Goal: Task Accomplishment & Management: Use online tool/utility

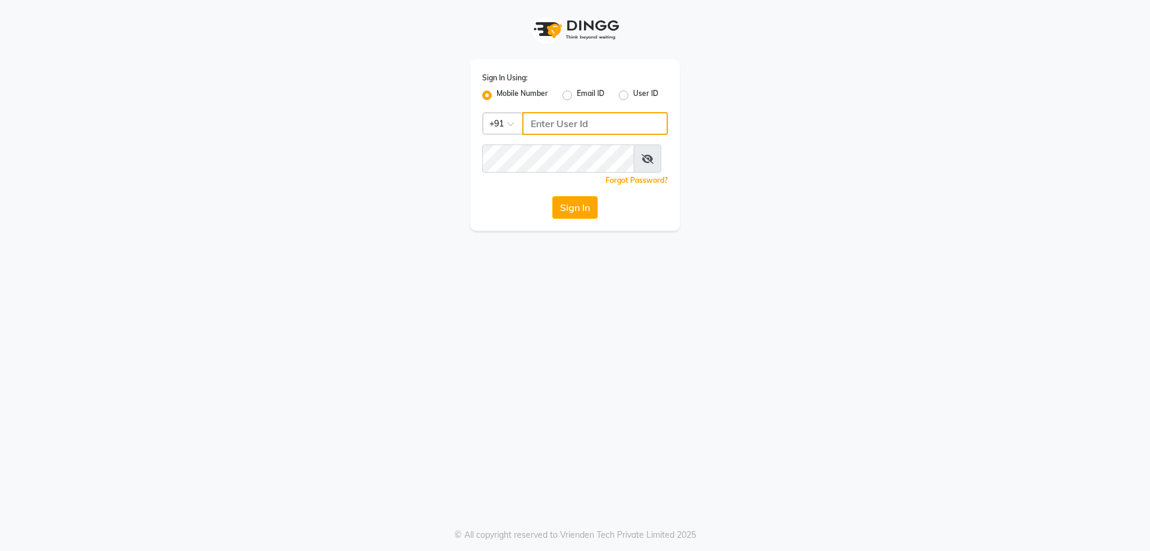
click at [540, 135] on input "Username" at bounding box center [595, 123] width 146 height 23
type input "7"
type input "73789417432"
click at [573, 219] on button "Sign In" at bounding box center [575, 207] width 46 height 23
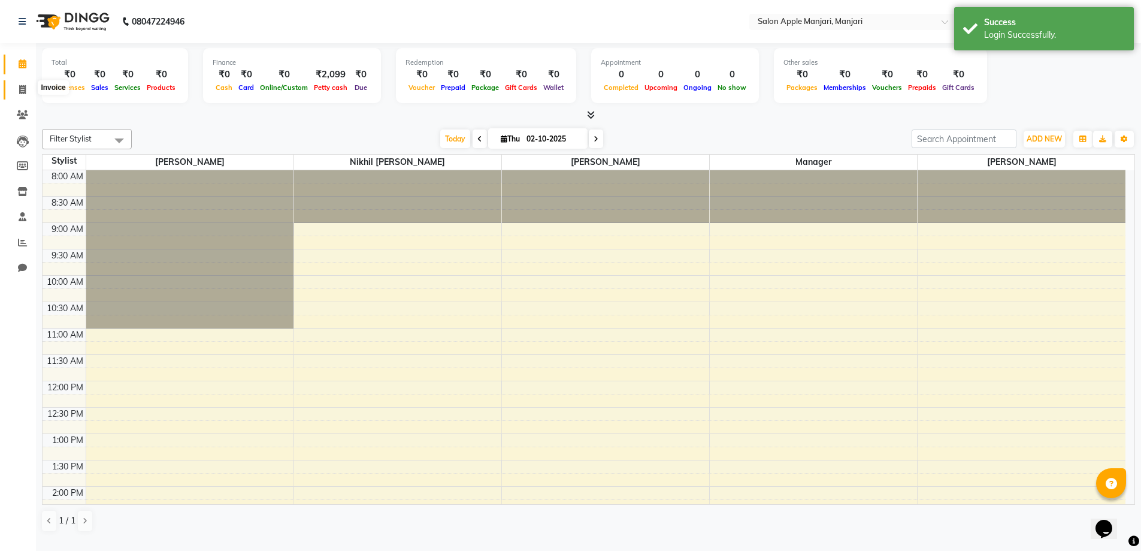
click at [23, 87] on icon at bounding box center [22, 89] width 7 height 9
select select "service"
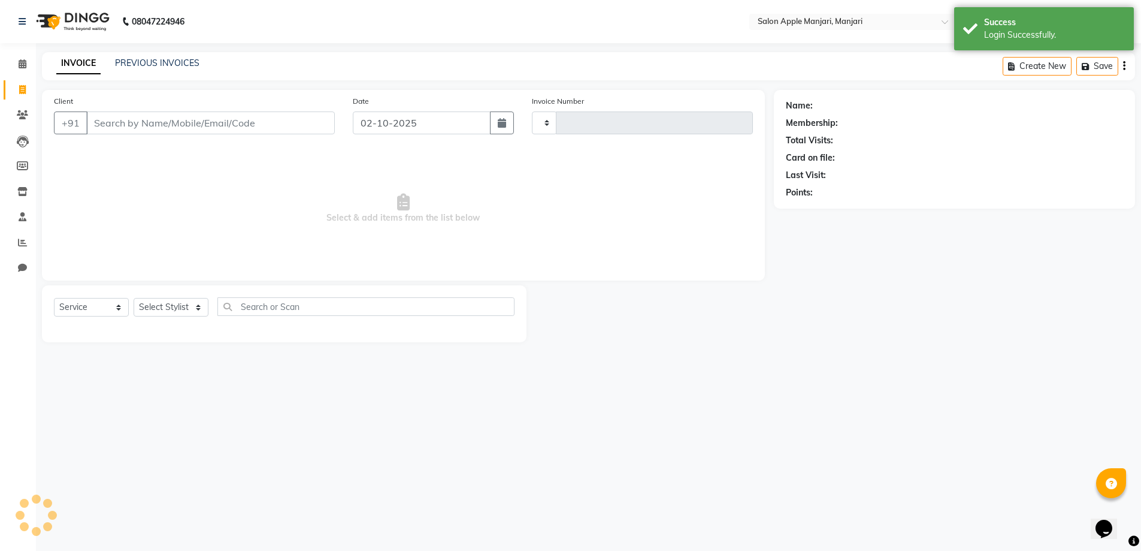
type input "0881"
select select "8088"
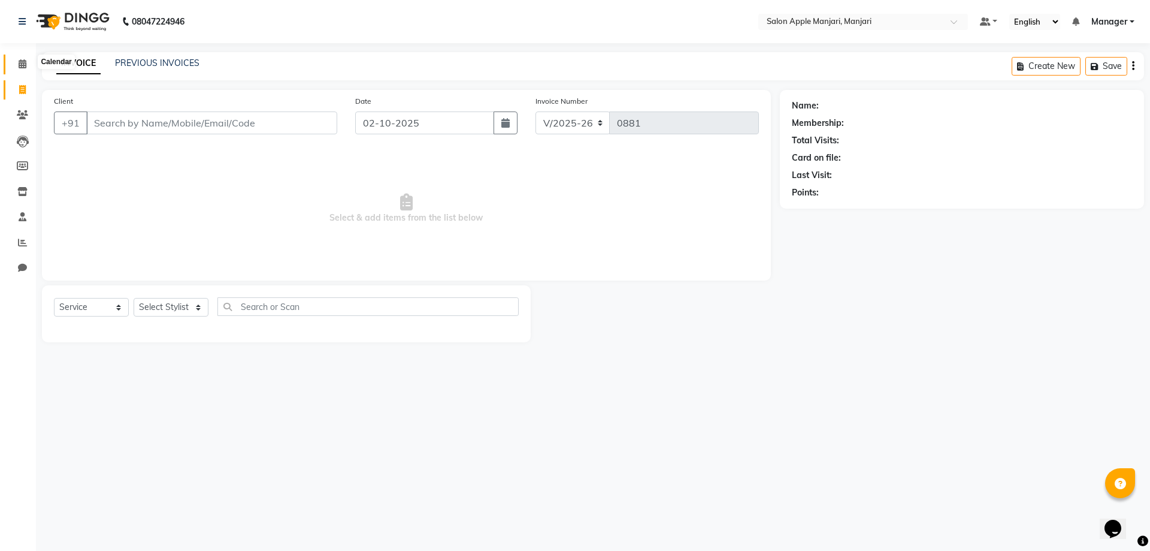
click at [20, 62] on icon at bounding box center [23, 63] width 8 height 9
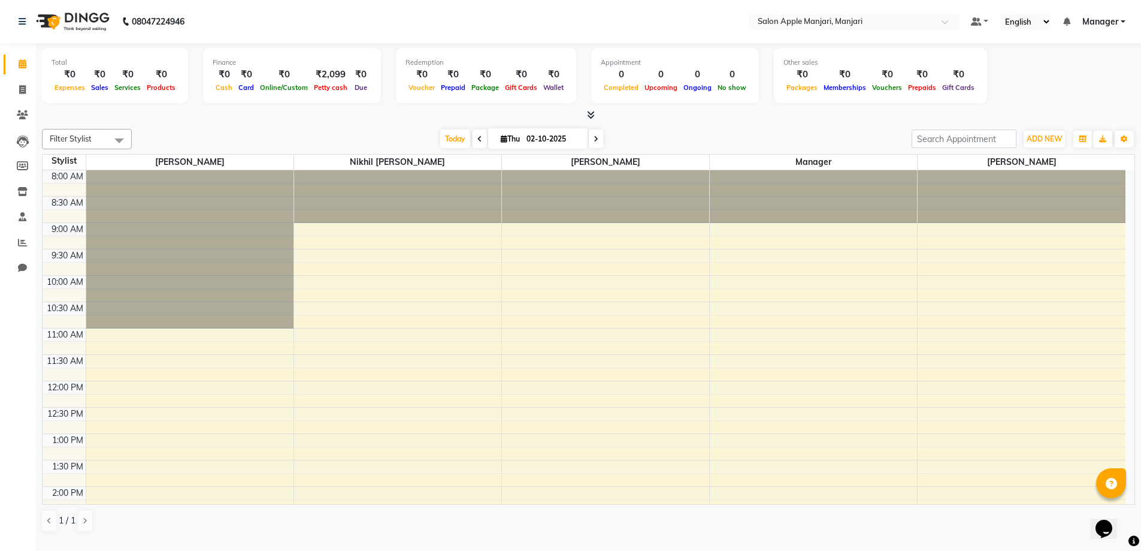
click at [323, 81] on div "₹2,099" at bounding box center [331, 75] width 40 height 14
click at [1040, 143] on span "ADD NEW" at bounding box center [1044, 138] width 35 height 9
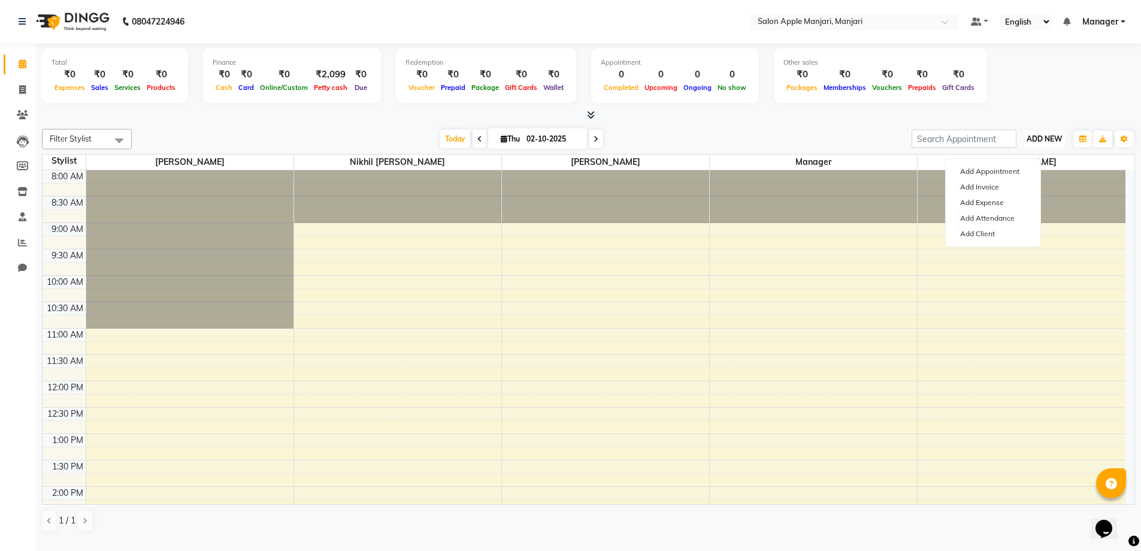
click at [1048, 143] on span "ADD NEW" at bounding box center [1044, 138] width 35 height 9
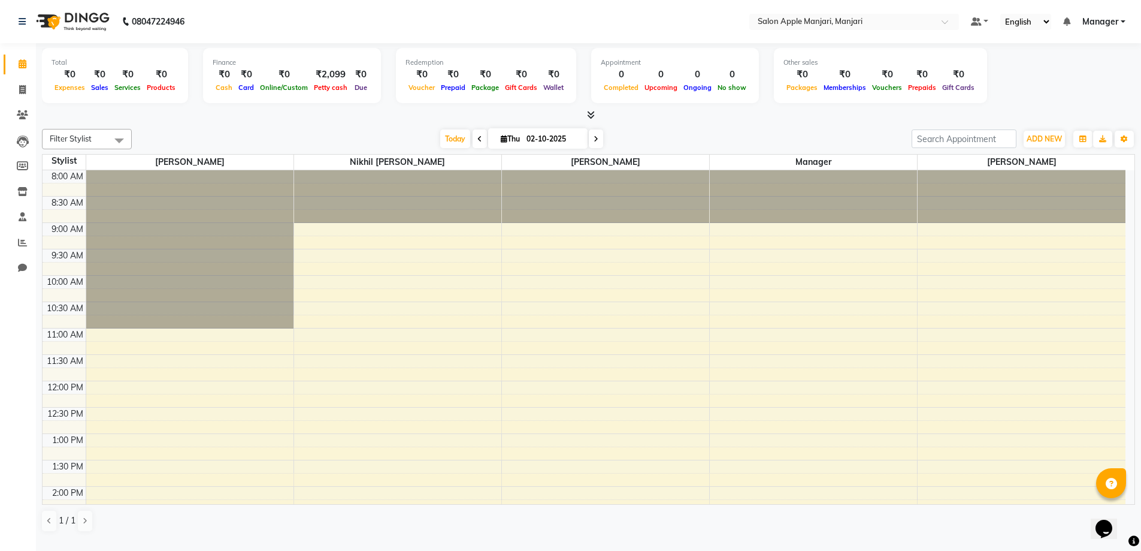
click at [498, 143] on span "Thu" at bounding box center [510, 138] width 25 height 9
select select "10"
select select "2025"
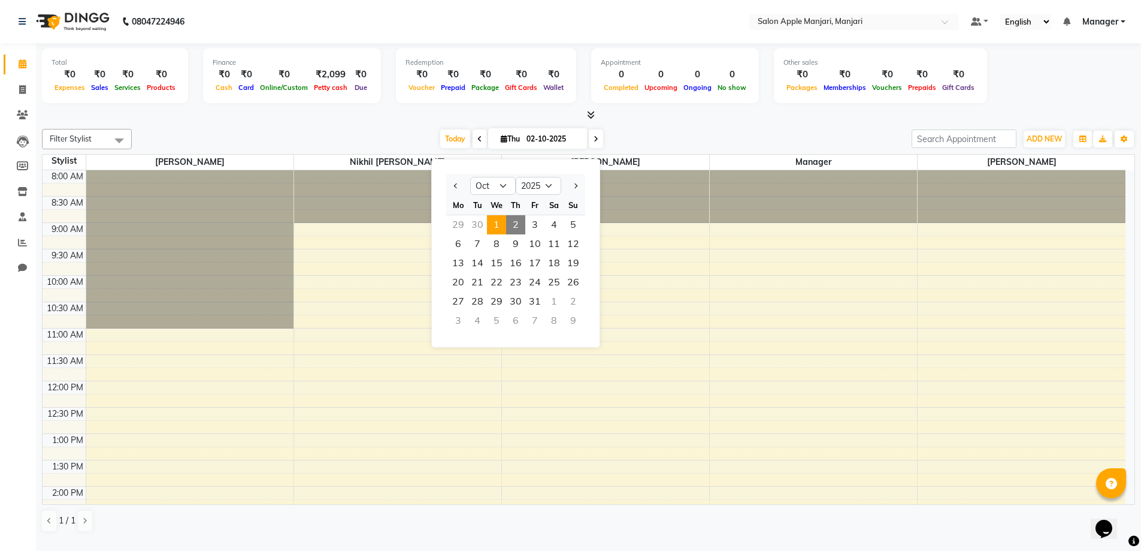
click at [506, 234] on span "1" at bounding box center [496, 224] width 19 height 19
type input "01-10-2025"
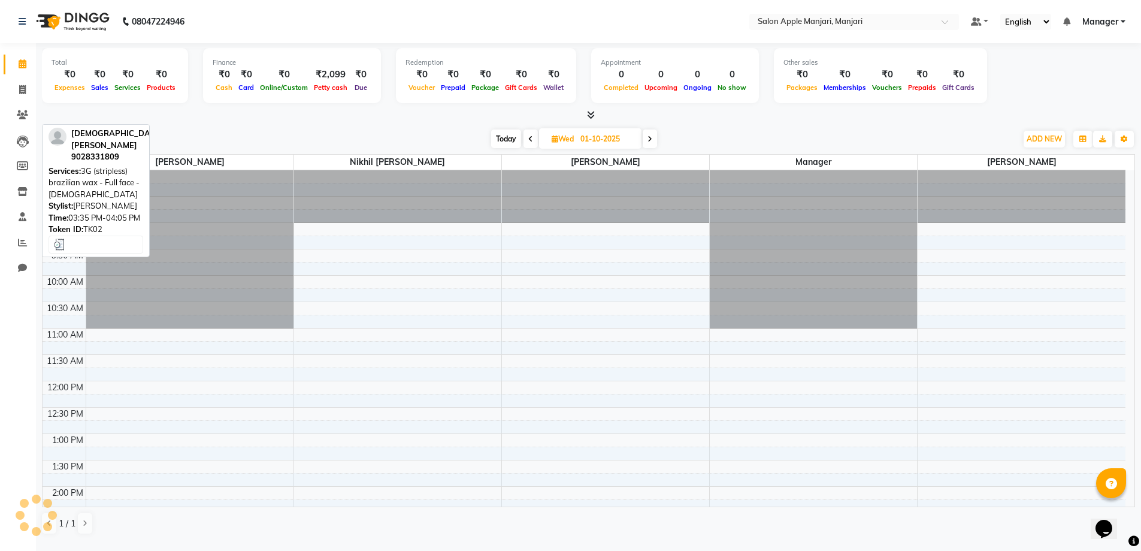
scroll to position [349, 0]
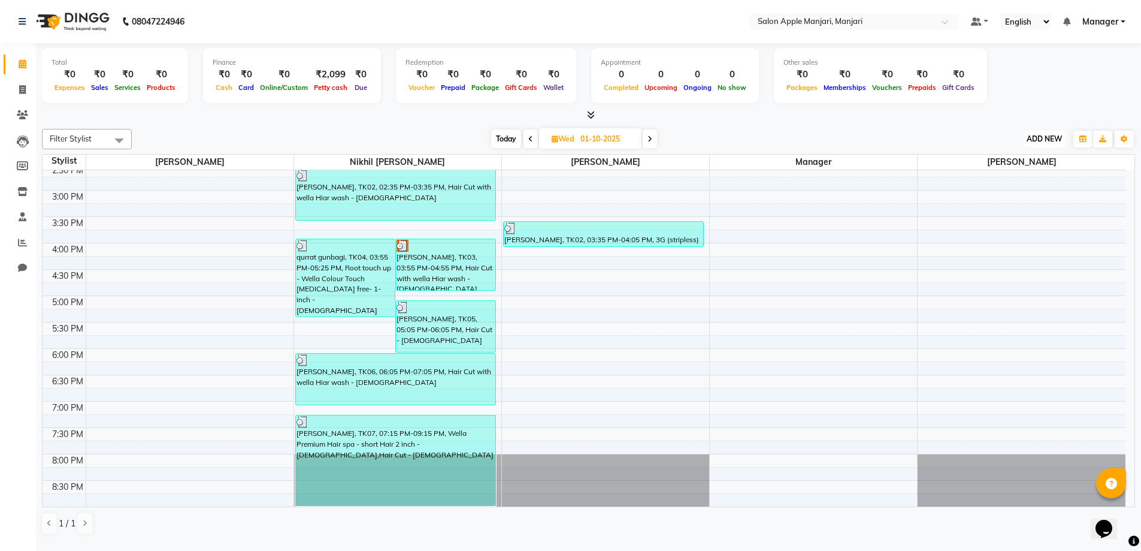
click at [1035, 143] on span "ADD NEW" at bounding box center [1044, 138] width 35 height 9
click at [994, 209] on link "Add Expense" at bounding box center [993, 201] width 95 height 16
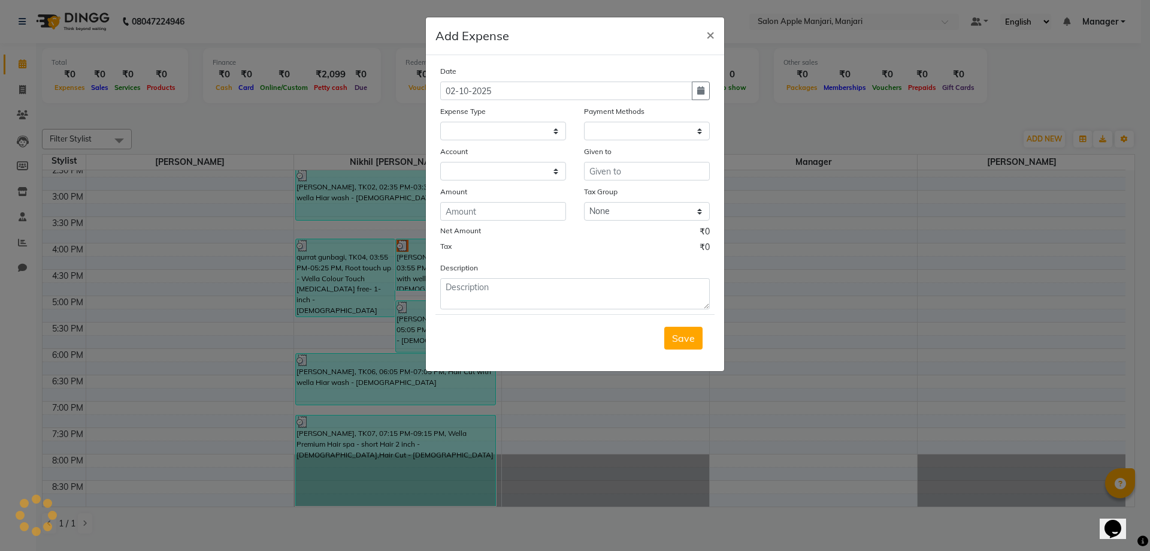
select select "1"
select select "7216"
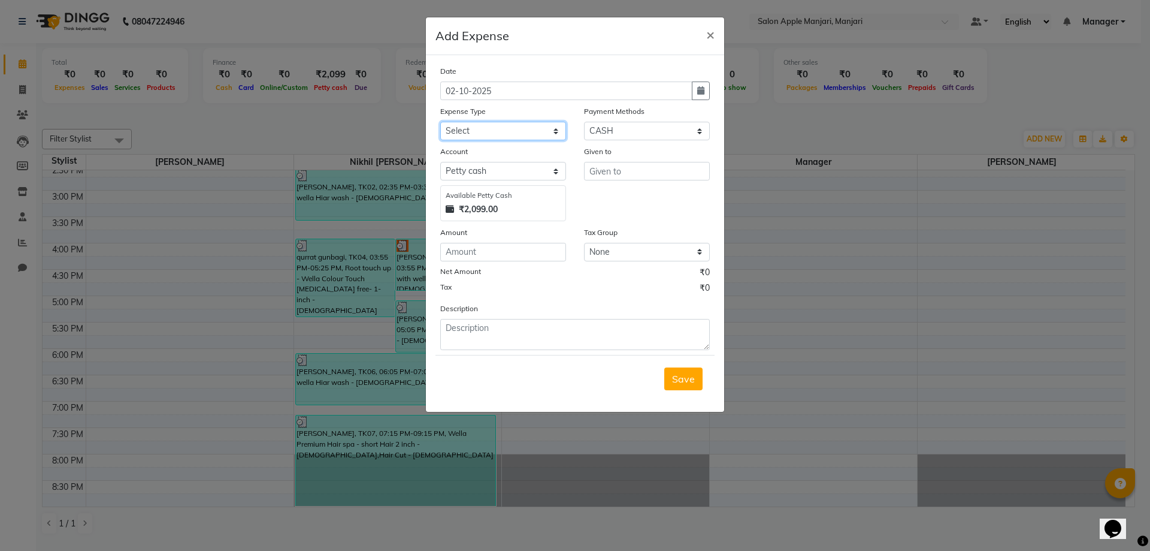
click at [474, 140] on select "Select CASH HANDED OVER TO OWNER Client Snacks Equipment Groceries House keepin…" at bounding box center [503, 131] width 126 height 19
select select "17640"
click at [444, 140] on select "Select CASH HANDED OVER TO OWNER Client Snacks Equipment Groceries House keepin…" at bounding box center [503, 131] width 126 height 19
click at [476, 261] on input "number" at bounding box center [503, 252] width 126 height 19
type input "500"
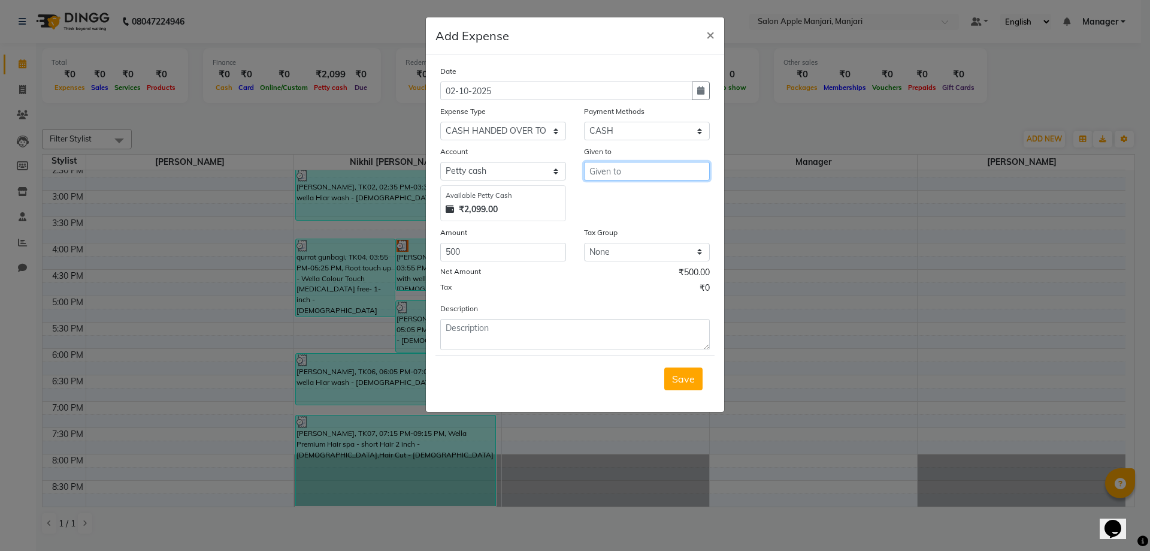
click at [616, 180] on input "text" at bounding box center [647, 171] width 126 height 19
click at [631, 208] on ngb-highlight "Ch aya Thombare" at bounding box center [644, 202] width 90 height 12
type input "[PERSON_NAME]"
click at [674, 385] on span "Save" at bounding box center [683, 379] width 23 height 12
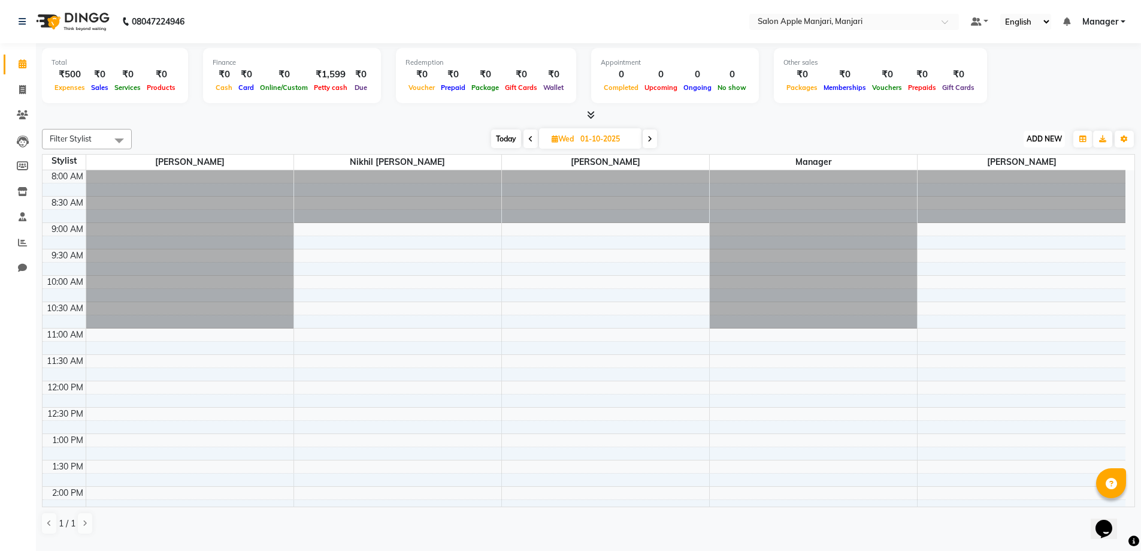
click at [1034, 143] on span "ADD NEW" at bounding box center [1044, 138] width 35 height 9
click at [570, 143] on span "Wed" at bounding box center [563, 138] width 28 height 9
select select "10"
select select "2025"
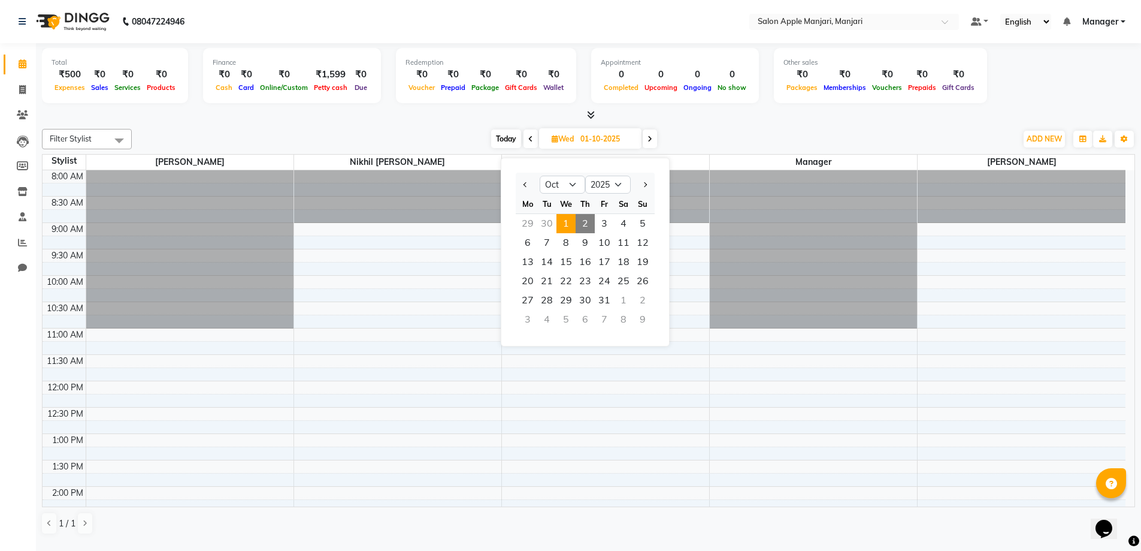
click at [576, 233] on span "1" at bounding box center [566, 223] width 19 height 19
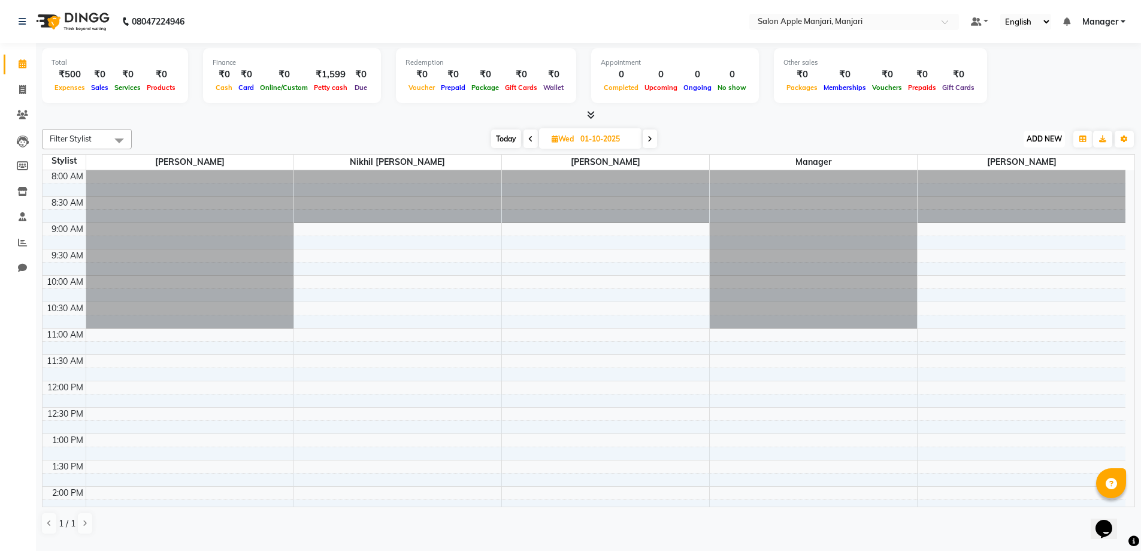
click at [1047, 143] on span "ADD NEW" at bounding box center [1044, 138] width 35 height 9
click at [1005, 207] on link "Add Expense" at bounding box center [993, 201] width 95 height 16
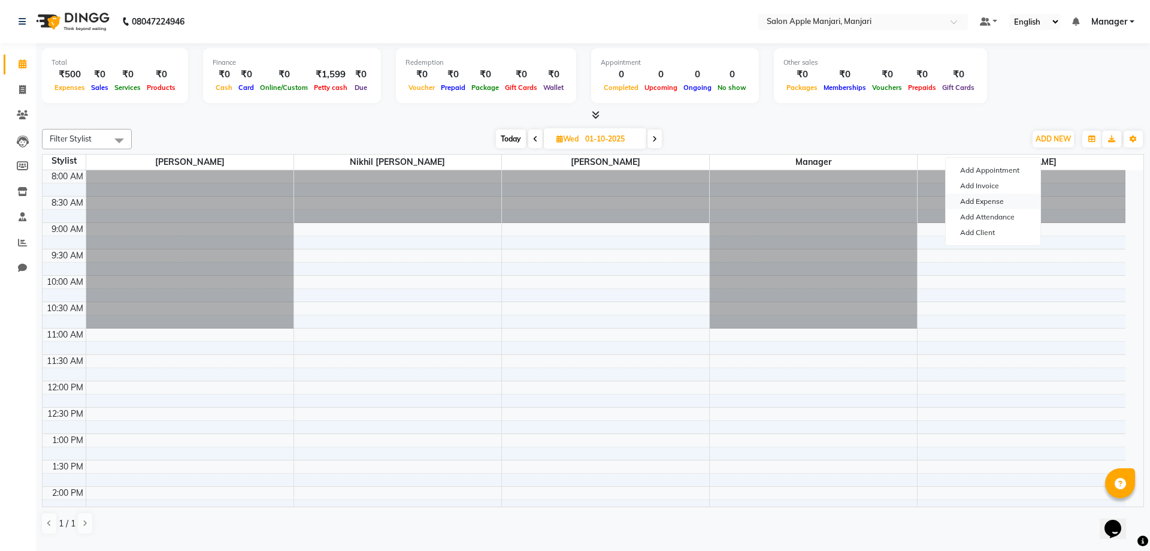
select select "1"
select select "7216"
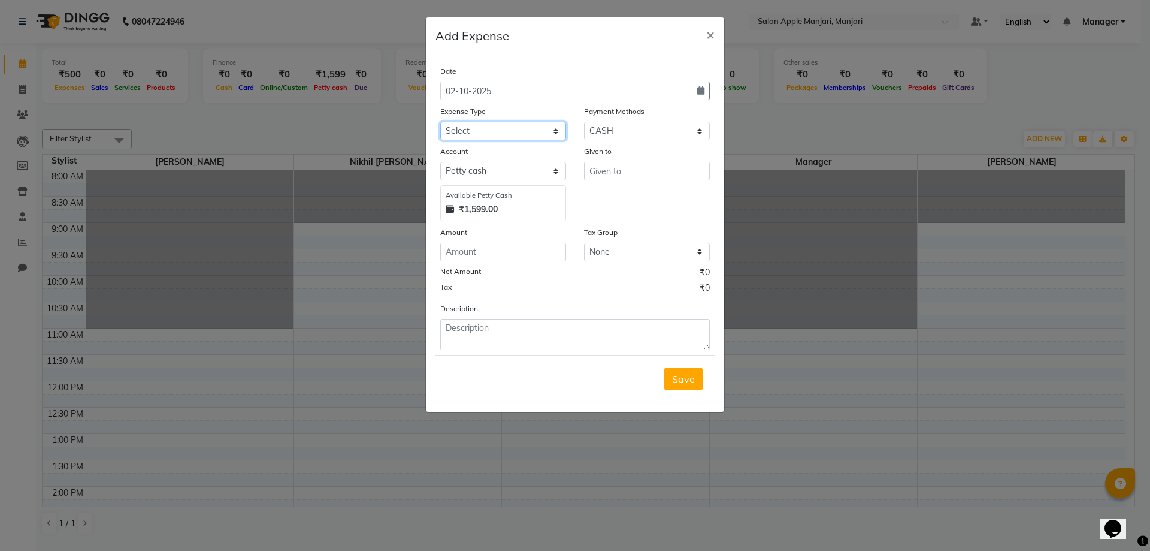
click at [473, 140] on select "Select CASH HANDED OVER TO OWNER Client Snacks Equipment Groceries House keepin…" at bounding box center [503, 131] width 126 height 19
select select "20978"
click at [444, 140] on select "Select CASH HANDED OVER TO OWNER Client Snacks Equipment Groceries House keepin…" at bounding box center [503, 131] width 126 height 19
click at [473, 180] on select "Select [PERSON_NAME] cash Default account" at bounding box center [503, 171] width 126 height 19
click at [483, 261] on input "number" at bounding box center [503, 252] width 126 height 19
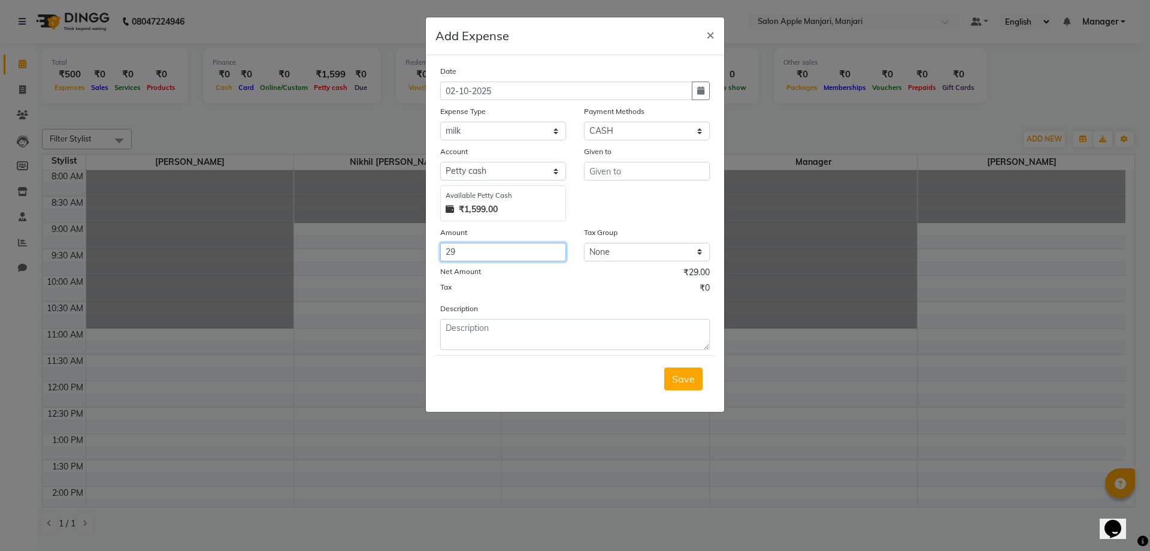
type input "29"
click at [625, 140] on select "Select CASH CARD ONLINE LUZO GPay UPI [DOMAIN_NAME] DefiDeal MariDeal Prepaid P…" at bounding box center [647, 131] width 126 height 19
click at [584, 140] on select "Select CASH CARD ONLINE LUZO GPay UPI [DOMAIN_NAME] DefiDeal MariDeal Prepaid P…" at bounding box center [647, 131] width 126 height 19
click at [619, 261] on select "None GST 5% GST" at bounding box center [647, 252] width 126 height 19
click at [625, 180] on input "text" at bounding box center [647, 171] width 126 height 19
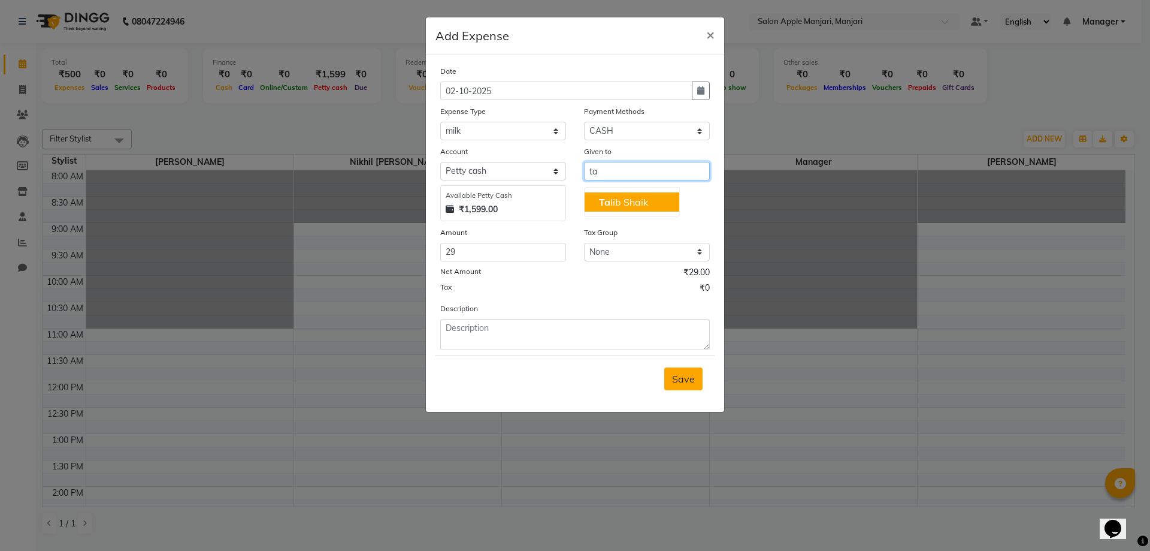
type input "ta"
click at [672, 385] on span "Save" at bounding box center [683, 379] width 23 height 12
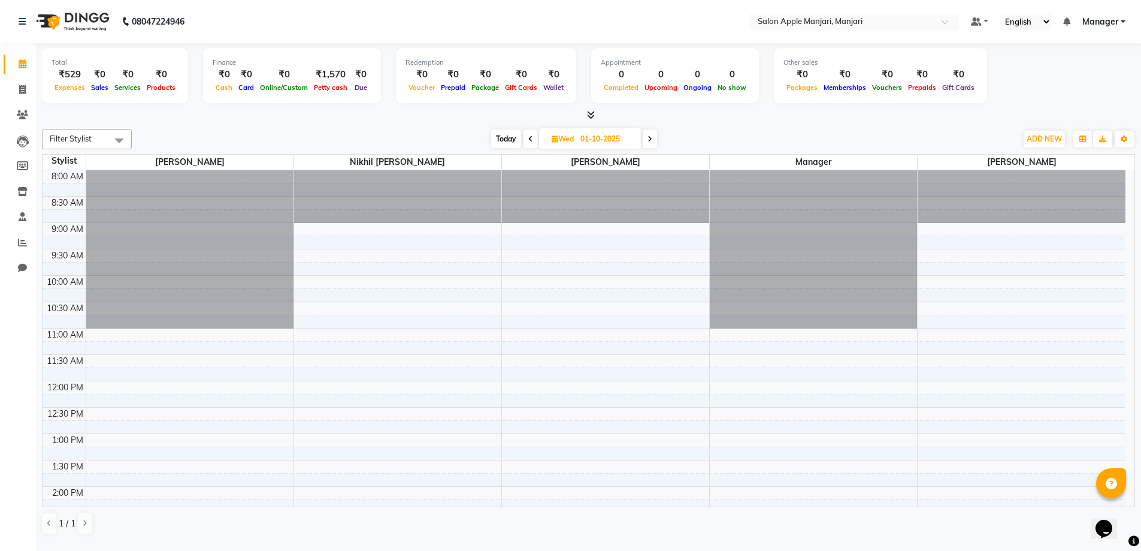
drag, startPoint x: 993, startPoint y: 527, endPoint x: 1059, endPoint y: 543, distance: 68.4
click at [1053, 534] on div "1 / 1" at bounding box center [588, 523] width 1093 height 23
